Goal: Task Accomplishment & Management: Use online tool/utility

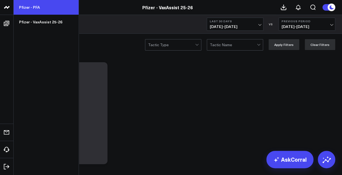
click at [32, 11] on link "Pfizer - PFA" at bounding box center [46, 7] width 65 height 15
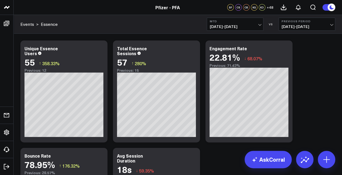
click at [229, 25] on span "[DATE] - [DATE]" at bounding box center [235, 26] width 51 height 4
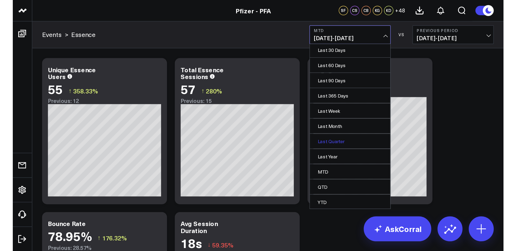
scroll to position [32, 0]
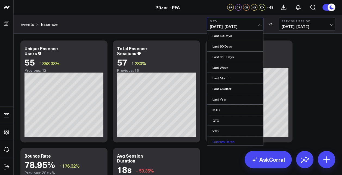
click at [223, 138] on link "Custom Dates" at bounding box center [235, 142] width 56 height 10
select select "8"
select select "2025"
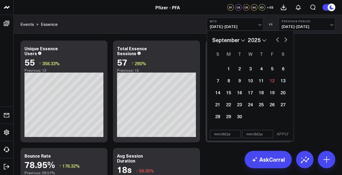
click at [276, 41] on button "button" at bounding box center [277, 39] width 5 height 7
select select "7"
select select "2025"
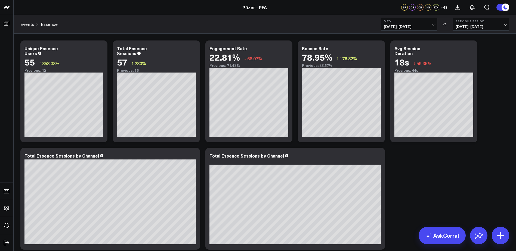
click at [342, 24] on button "MTD [DATE] - [DATE]" at bounding box center [409, 24] width 57 height 13
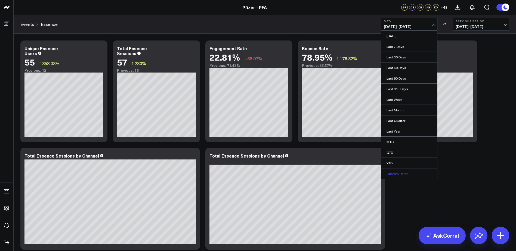
click at [342, 175] on link "Custom Dates" at bounding box center [409, 174] width 56 height 10
select select "8"
select select "2025"
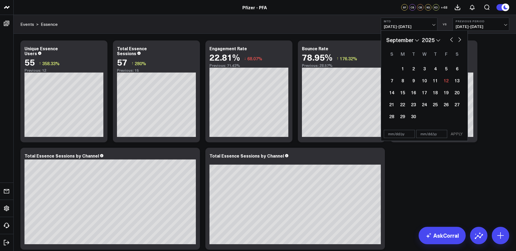
click at [342, 39] on select "January February March April May June July August September October November De…" at bounding box center [402, 40] width 33 height 8
type input "[DATE]"
select select "4"
select select "2025"
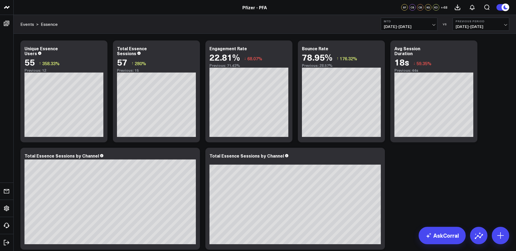
click at [342, 25] on span "[DATE] - [DATE]" at bounding box center [409, 26] width 51 height 4
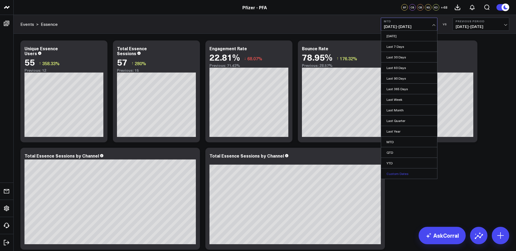
click at [342, 174] on link "Custom Dates" at bounding box center [409, 174] width 56 height 10
select select "8"
select select "2025"
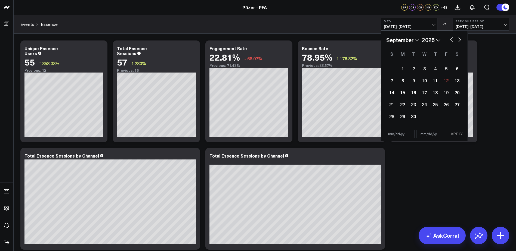
click at [342, 38] on select "January February March April May June July August September October November De…" at bounding box center [402, 40] width 33 height 8
select select "5"
select select "2025"
click at [342, 39] on select "January February March April May June July August September October November De…" at bounding box center [402, 40] width 33 height 8
select select "6"
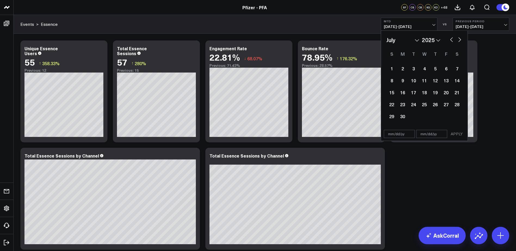
select select "2025"
click at [342, 106] on div "22" at bounding box center [413, 104] width 11 height 11
type input "[DATE]"
select select "6"
select select "2025"
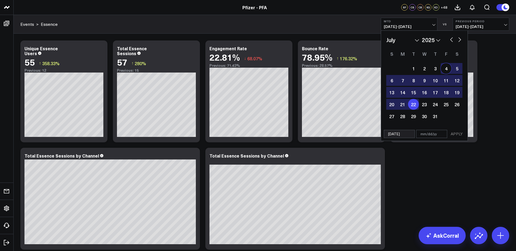
click at [342, 41] on button "button" at bounding box center [459, 39] width 5 height 7
select select "7"
select select "2025"
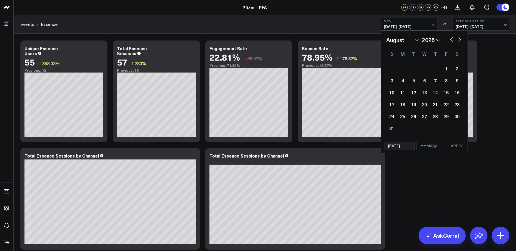
click at [342, 40] on button "button" at bounding box center [459, 39] width 5 height 7
select select "8"
select select "2025"
click at [342, 40] on button "button" at bounding box center [451, 39] width 5 height 7
select select "7"
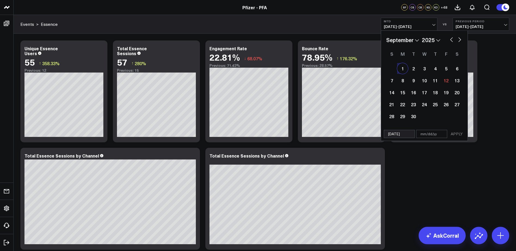
select select "2025"
click at [342, 40] on button "button" at bounding box center [451, 39] width 5 height 7
select select "6"
select select "2025"
click at [342, 39] on button "button" at bounding box center [459, 39] width 5 height 7
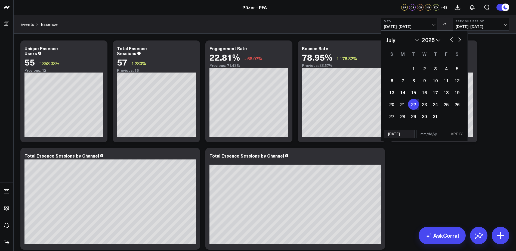
select select "7"
select select "2025"
click at [342, 39] on button "button" at bounding box center [459, 39] width 5 height 7
select select "8"
select select "2025"
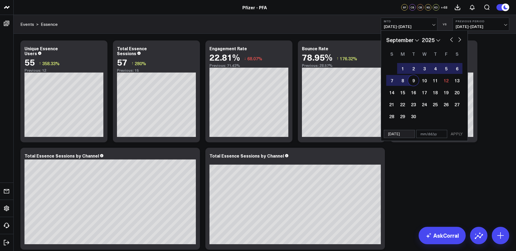
click at [342, 81] on div "9" at bounding box center [413, 80] width 11 height 11
type input "[DATE]"
select select "8"
select select "2025"
click at [342, 134] on button "APPLY" at bounding box center [457, 134] width 16 height 8
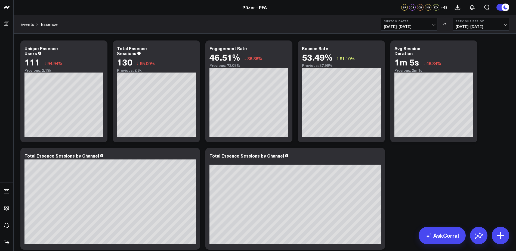
click at [342, 24] on span "[DATE] - [DATE]" at bounding box center [481, 26] width 51 height 4
click at [342, 68] on link "No Comparison" at bounding box center [481, 68] width 56 height 10
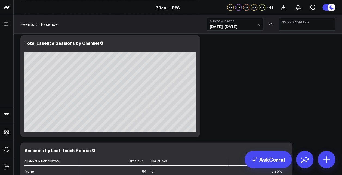
scroll to position [326, 0]
